Goal: Information Seeking & Learning: Learn about a topic

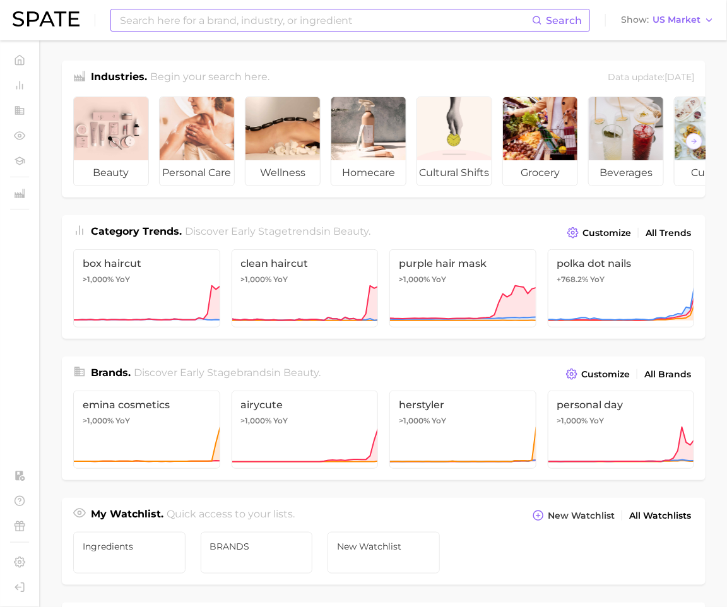
click at [199, 30] on input at bounding box center [325, 19] width 413 height 21
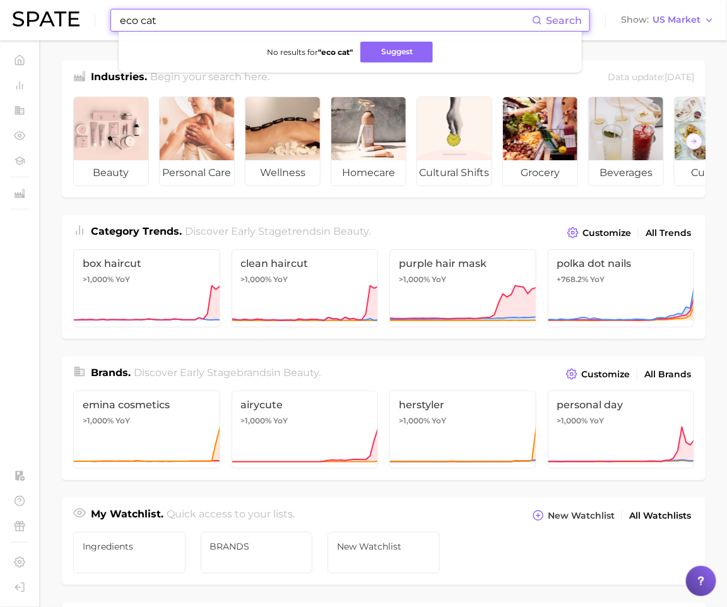
click at [192, 25] on input "eco cat" at bounding box center [325, 19] width 413 height 21
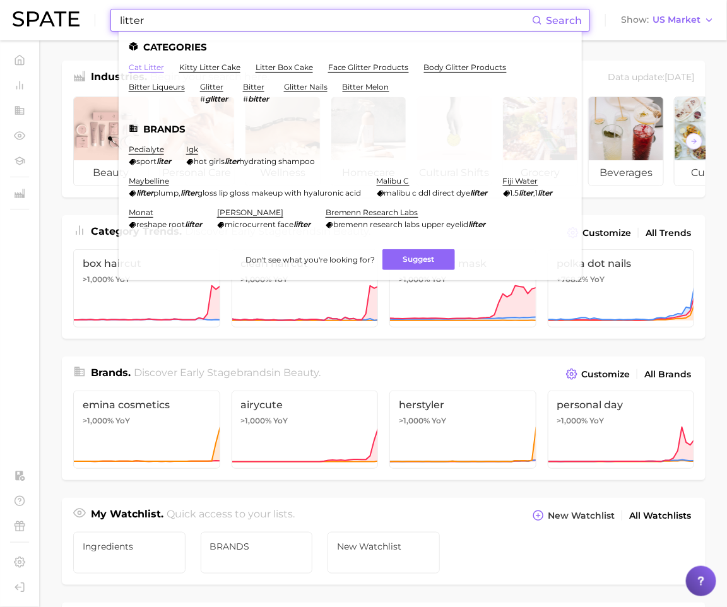
type input "litter"
click at [150, 72] on link "cat litter" at bounding box center [146, 66] width 35 height 9
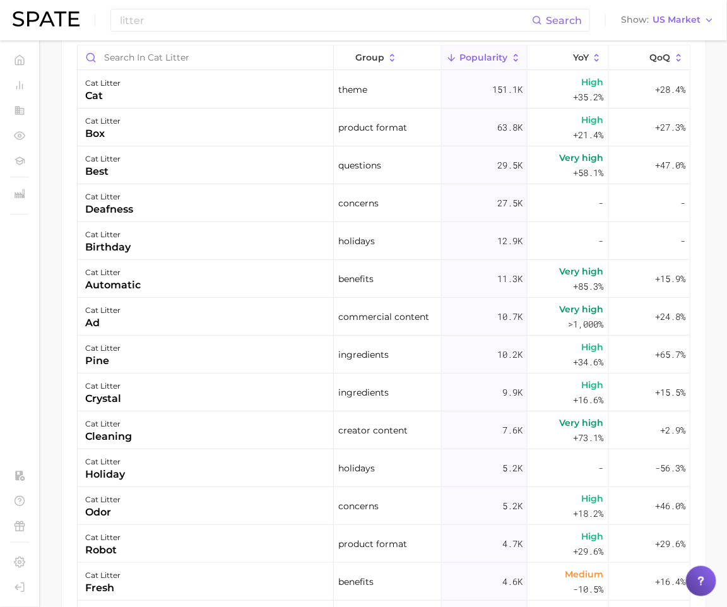
scroll to position [653, 0]
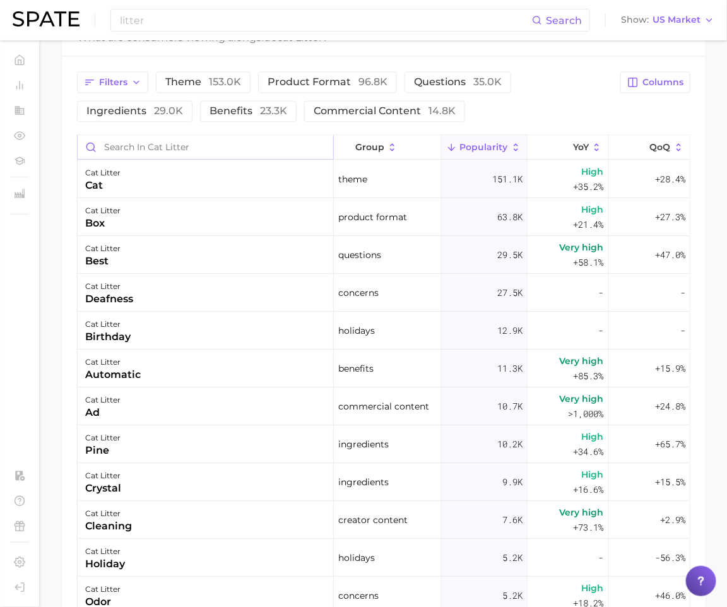
click at [208, 143] on input "Search in cat litter" at bounding box center [206, 148] width 256 height 24
type input "eco"
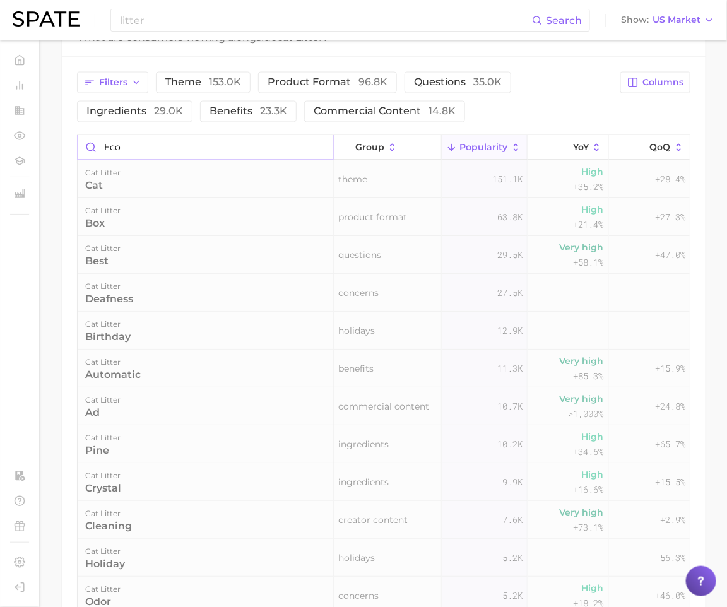
scroll to position [608, 0]
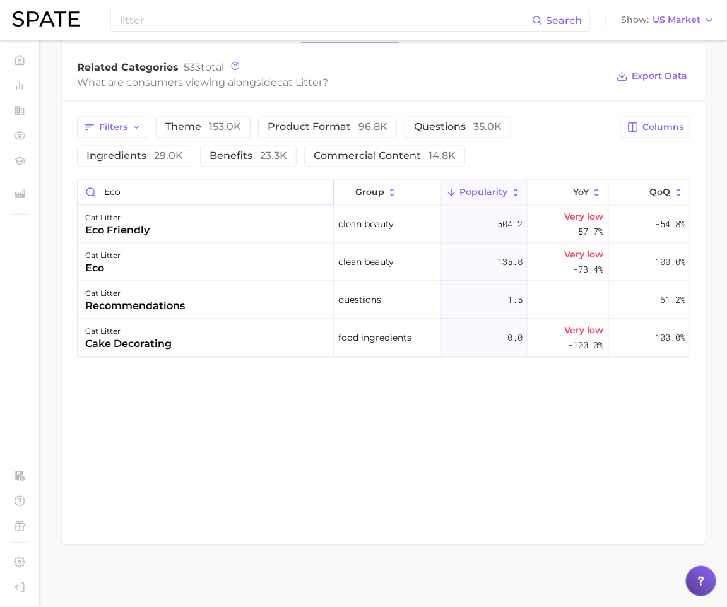
click at [109, 197] on input "eco" at bounding box center [206, 192] width 256 height 24
